Goal: Find specific page/section: Find specific page/section

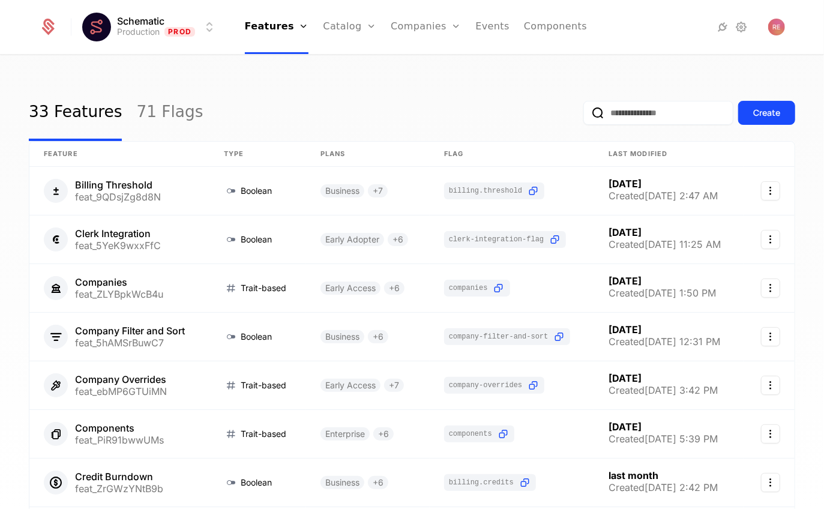
click at [424, 25] on link "Companies" at bounding box center [426, 27] width 70 height 54
